Goal: Transaction & Acquisition: Purchase product/service

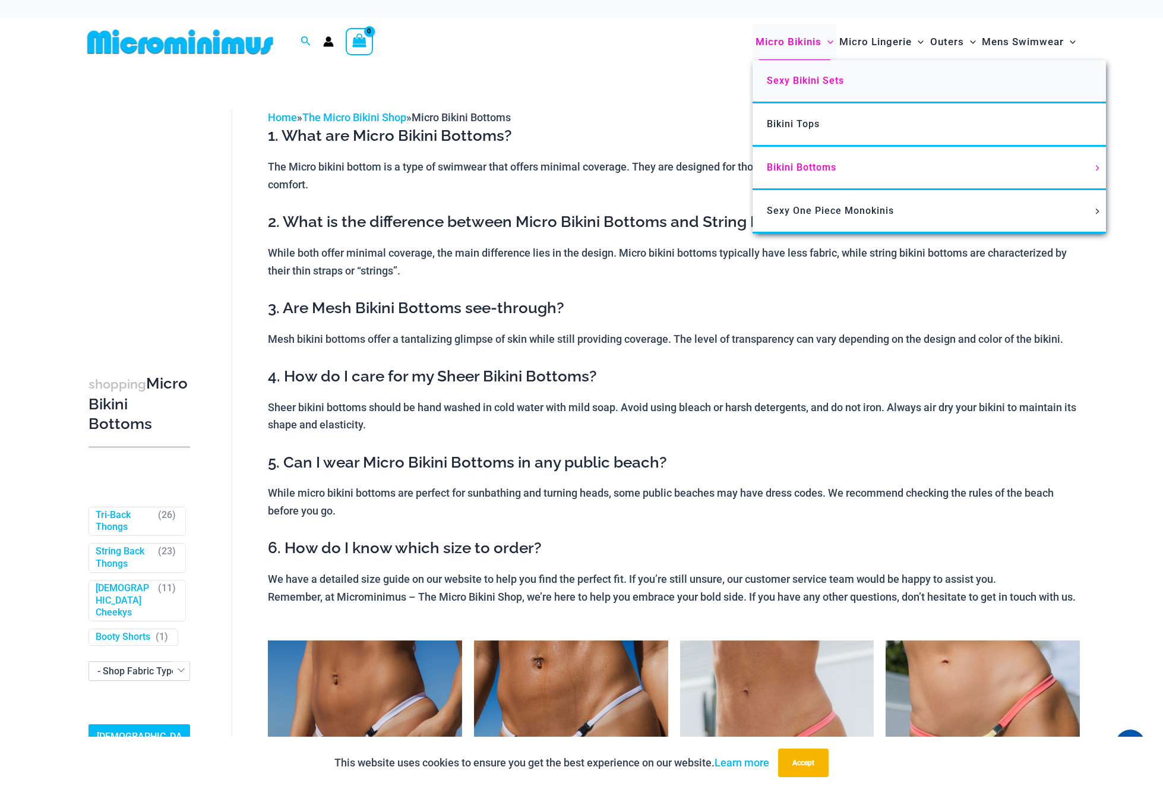
click at [807, 80] on span "Sexy Bikini Sets" at bounding box center [805, 80] width 77 height 11
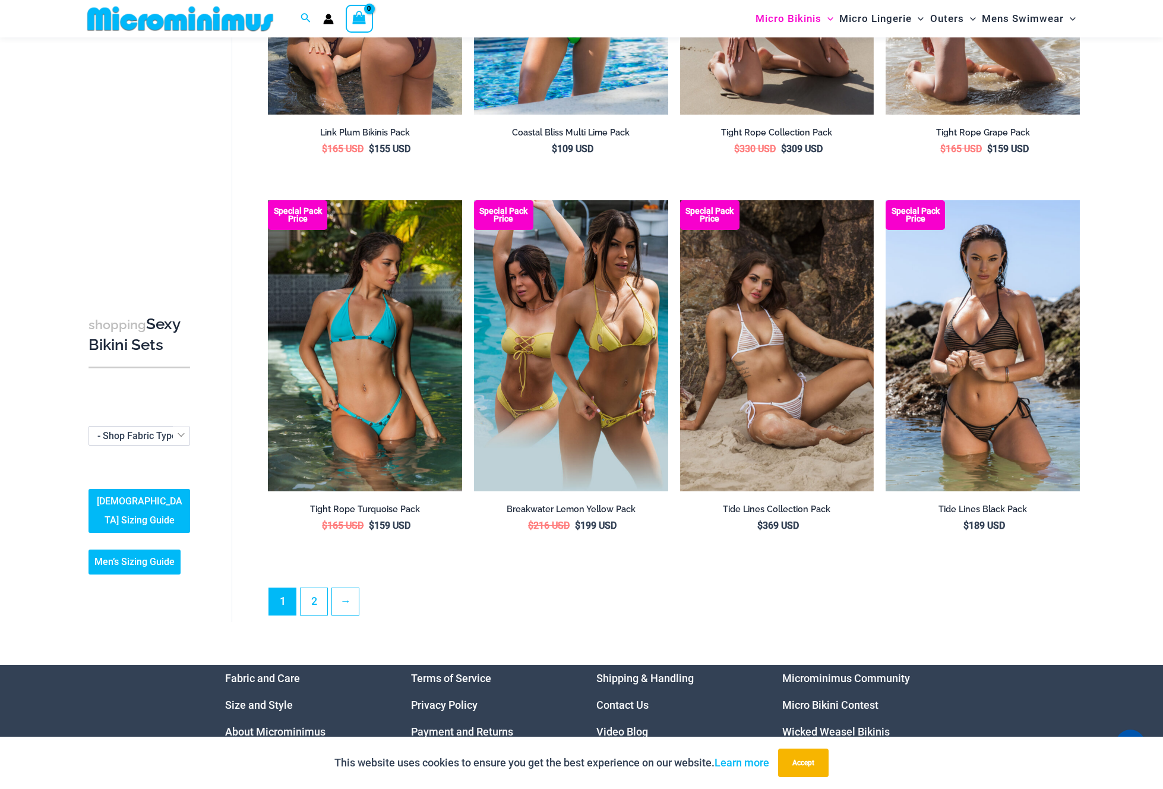
scroll to position [2570, 0]
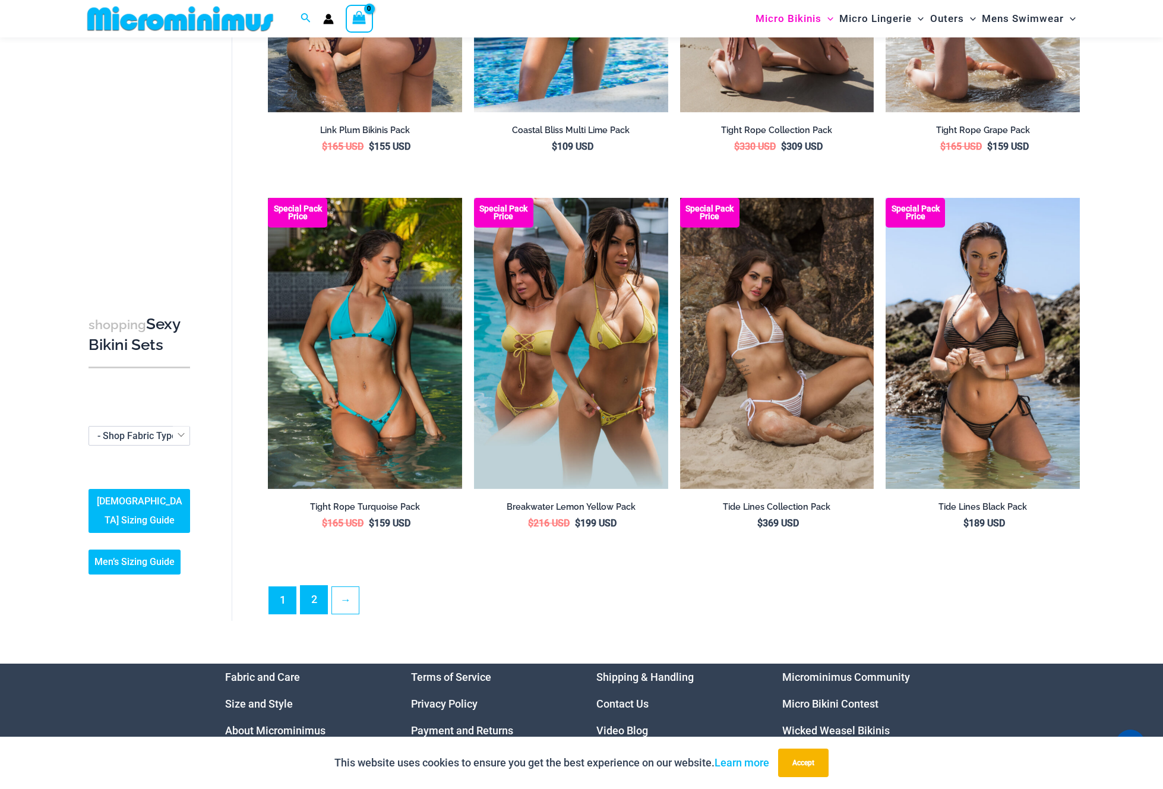
click at [315, 595] on link "2" at bounding box center [314, 600] width 27 height 28
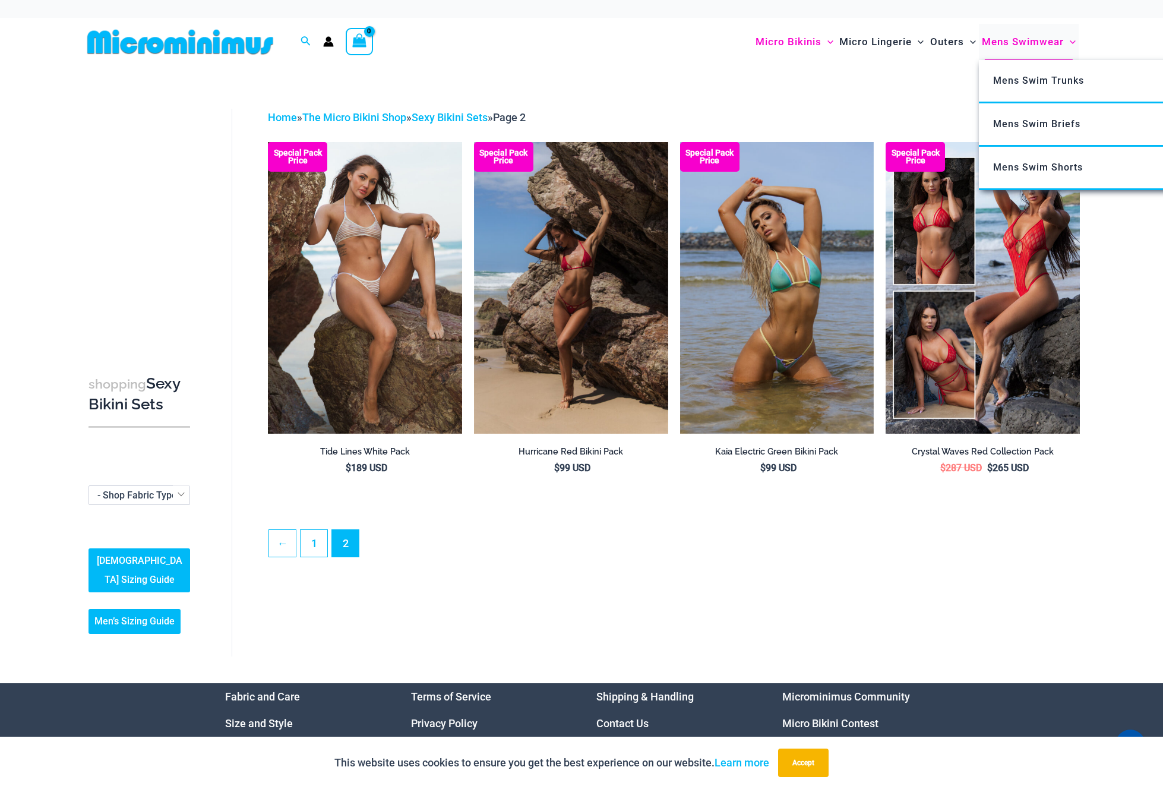
click at [993, 43] on span "Mens Swimwear" at bounding box center [1023, 42] width 82 height 30
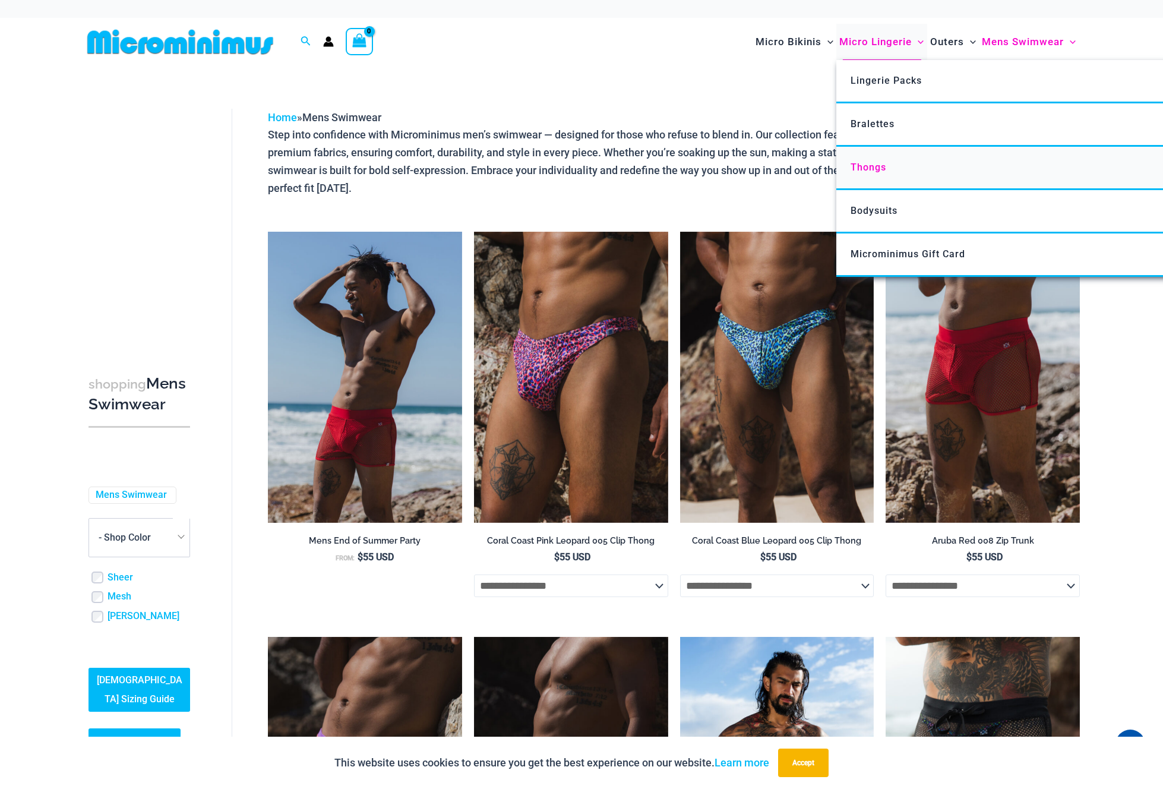
click at [877, 166] on span "Thongs" at bounding box center [869, 167] width 36 height 11
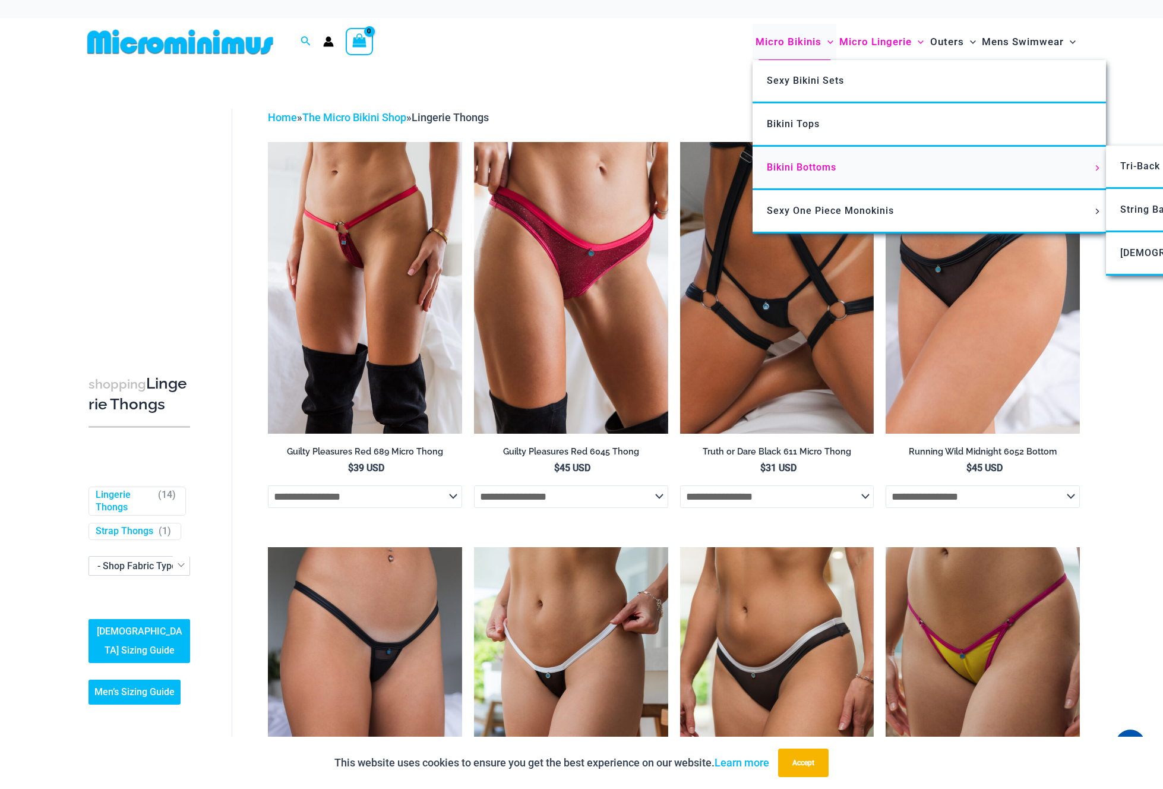
click at [794, 167] on span "Bikini Bottoms" at bounding box center [801, 167] width 69 height 11
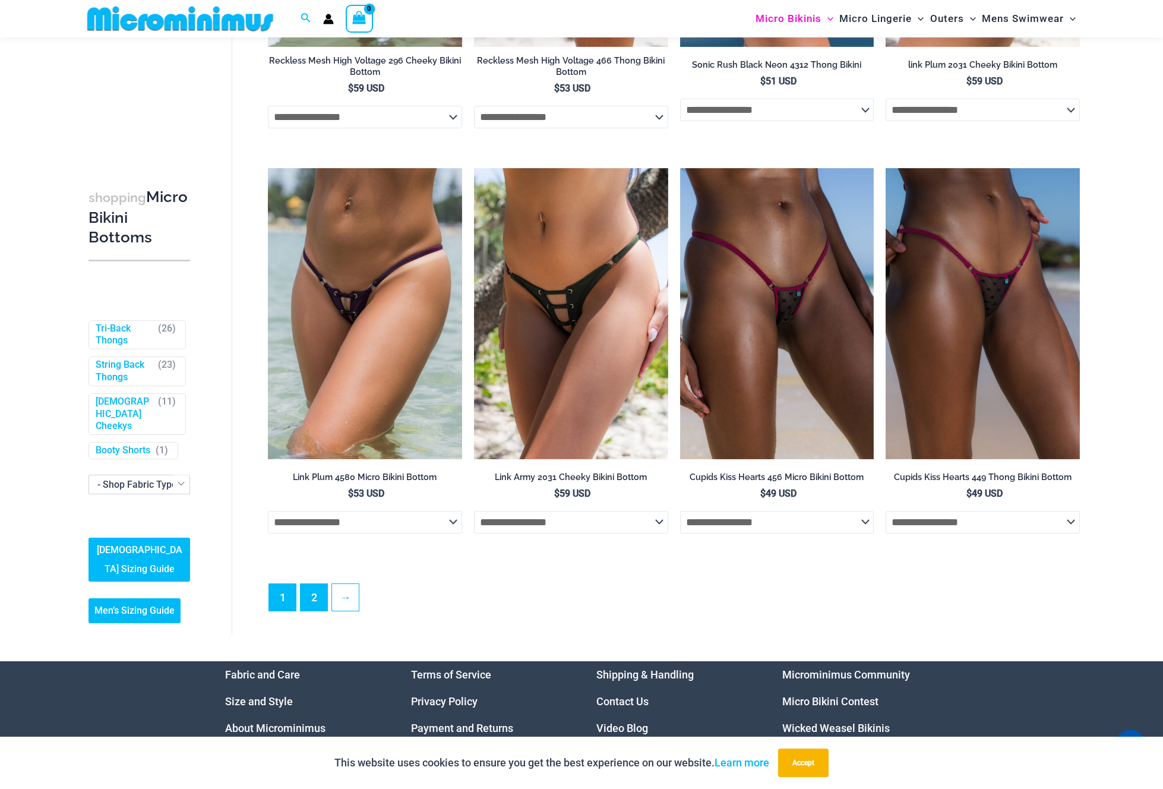
scroll to position [3342, 0]
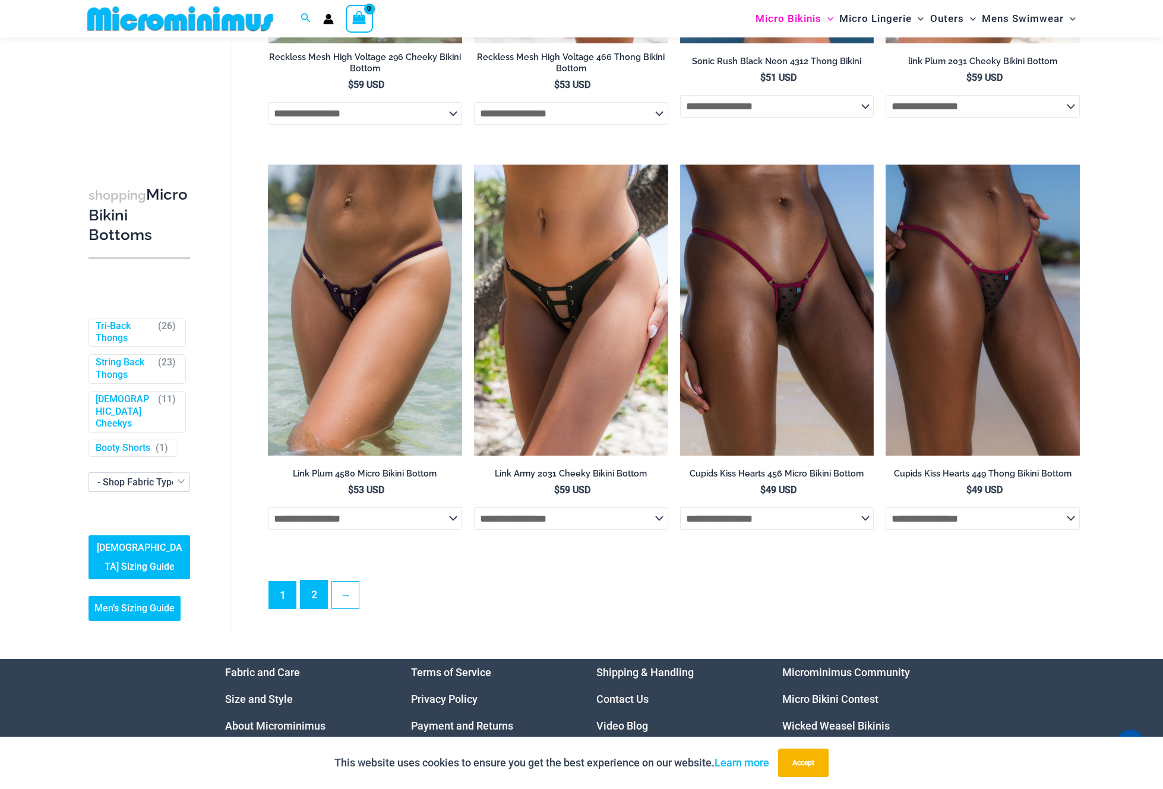
click at [324, 593] on link "2" at bounding box center [314, 594] width 27 height 28
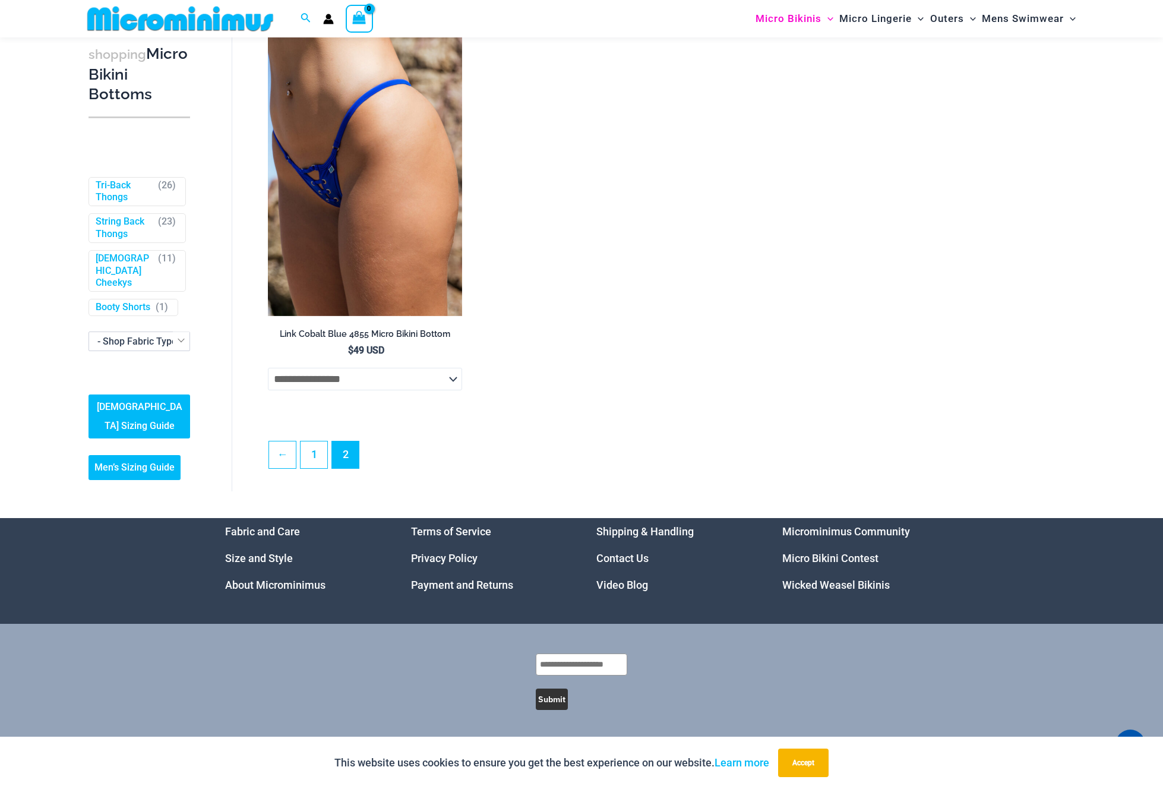
scroll to position [2984, 0]
